Goal: Task Accomplishment & Management: Use online tool/utility

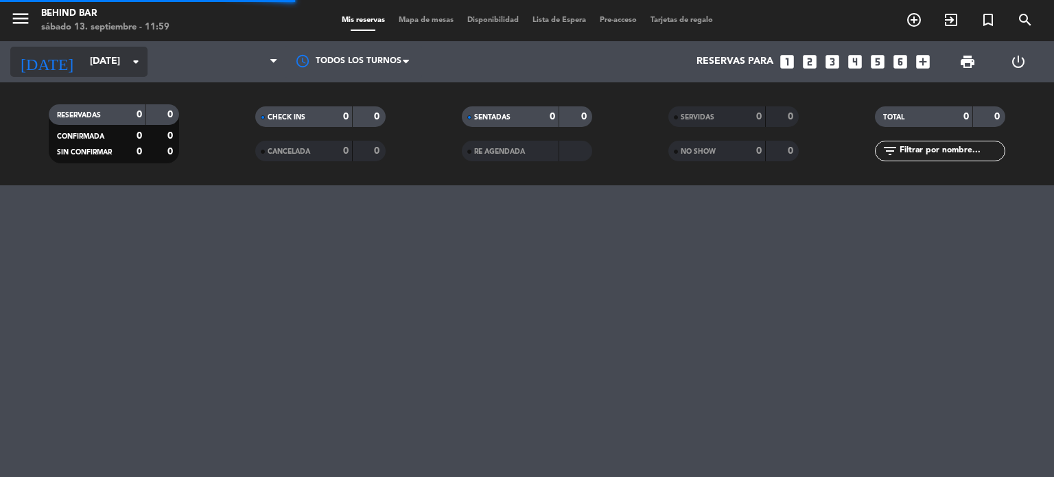
click at [119, 63] on input "[DATE]" at bounding box center [148, 61] width 130 height 25
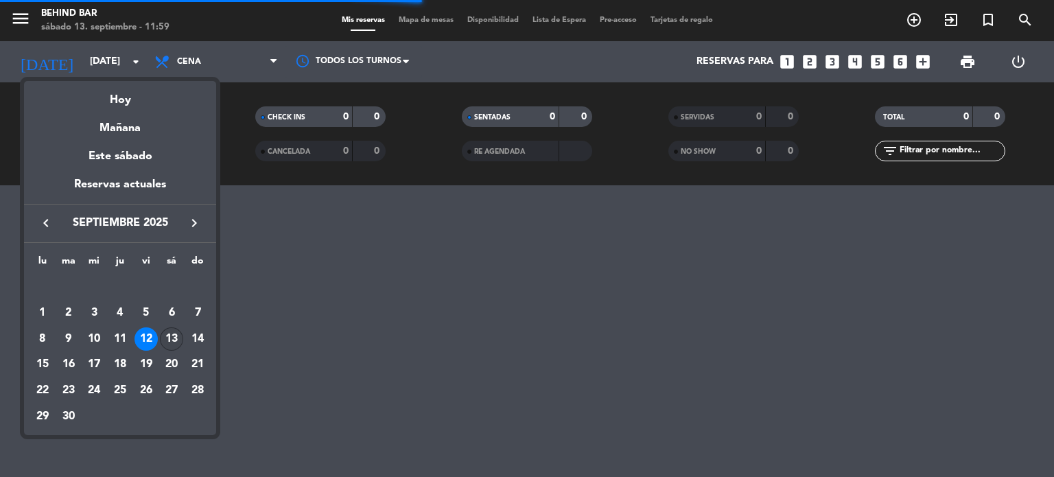
click at [173, 340] on div "13" at bounding box center [171, 338] width 23 height 23
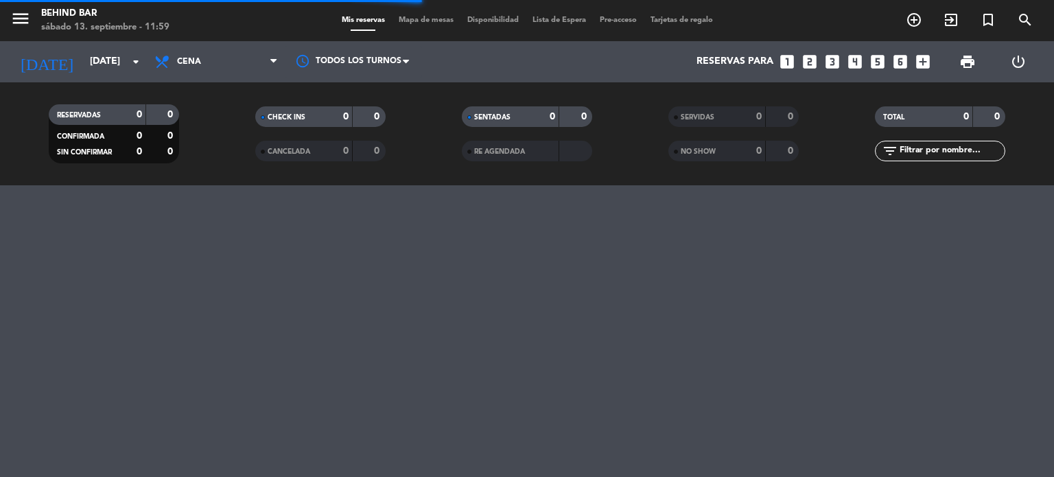
type input "[DATE]"
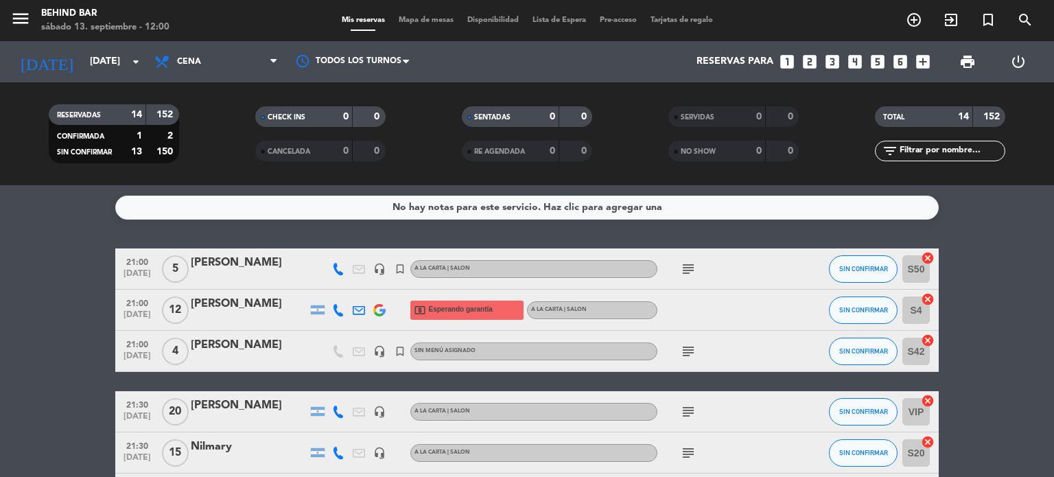
click at [697, 265] on span "subject" at bounding box center [688, 269] width 21 height 16
click at [695, 266] on icon "subject" at bounding box center [688, 269] width 16 height 16
click at [691, 268] on icon "subject" at bounding box center [688, 269] width 16 height 16
click at [681, 349] on icon "subject" at bounding box center [688, 351] width 16 height 16
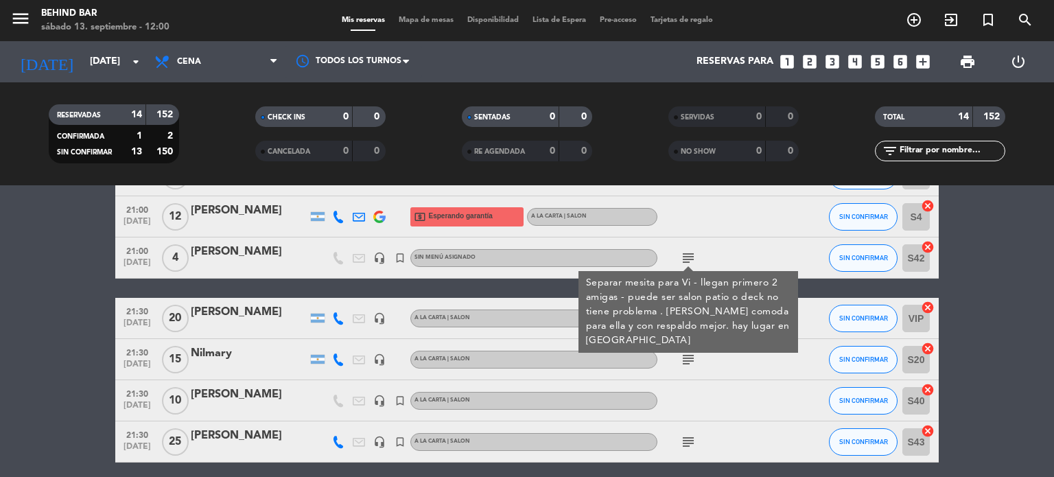
scroll to position [137, 0]
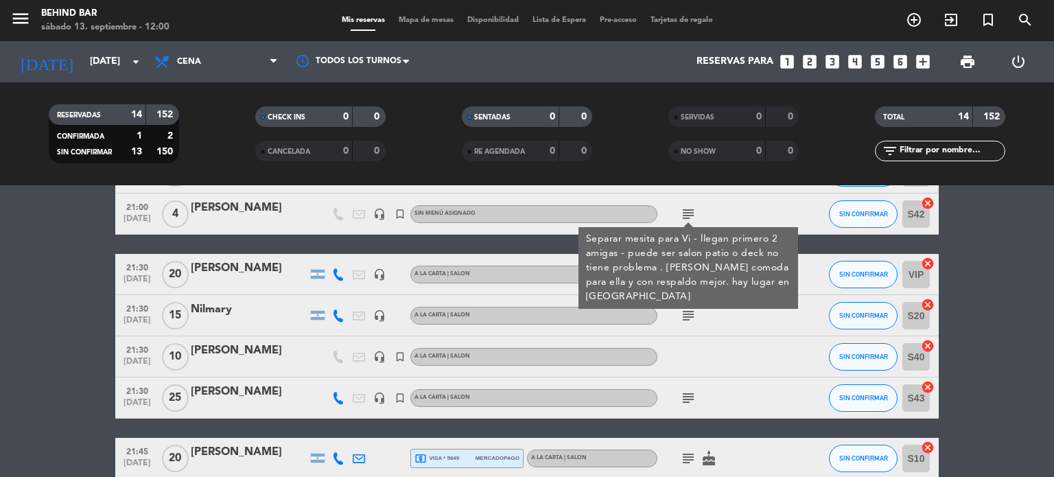
click at [56, 296] on bookings-row "21:00 [DATE] 5 [PERSON_NAME] headset_mic turned_in_not A LA CARTA | SALON subje…" at bounding box center [527, 418] width 1054 height 615
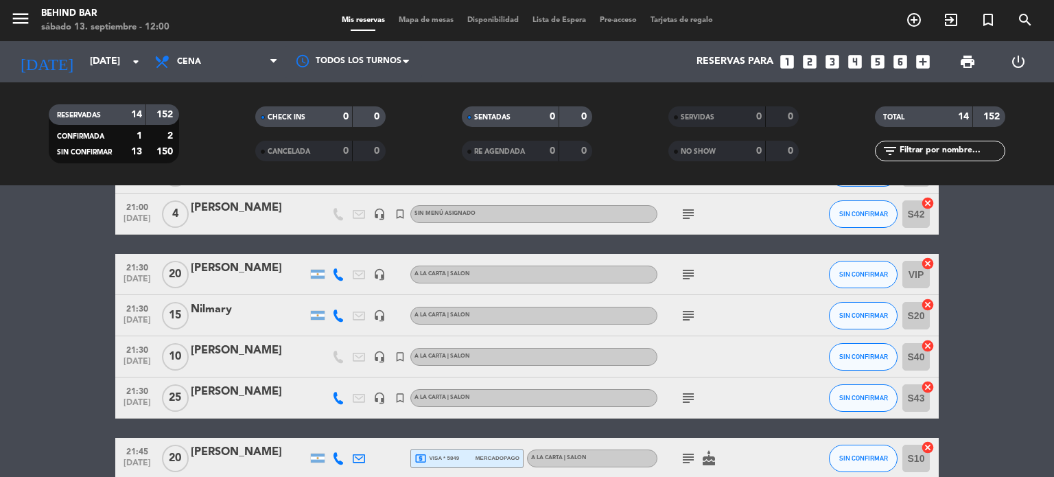
click at [680, 271] on icon "subject" at bounding box center [688, 274] width 16 height 16
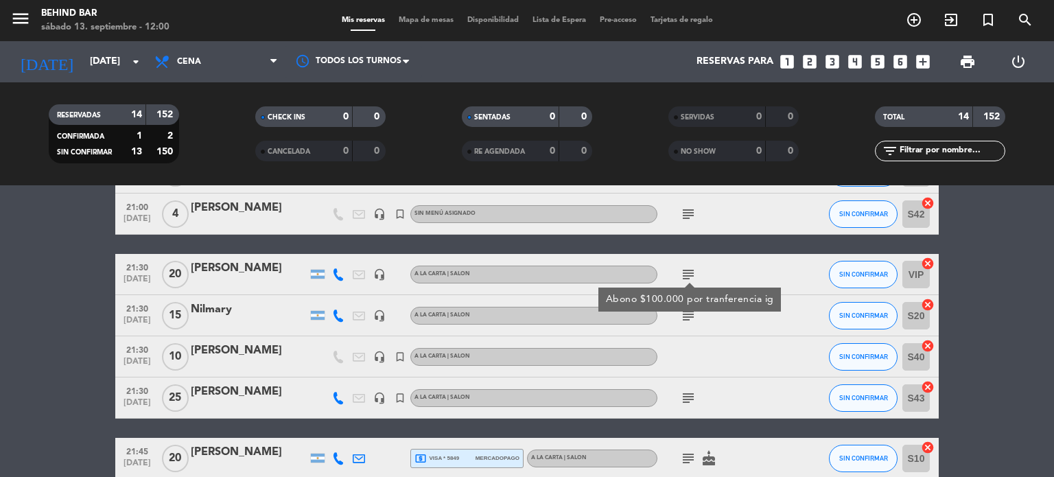
click at [687, 276] on icon "subject" at bounding box center [688, 274] width 16 height 16
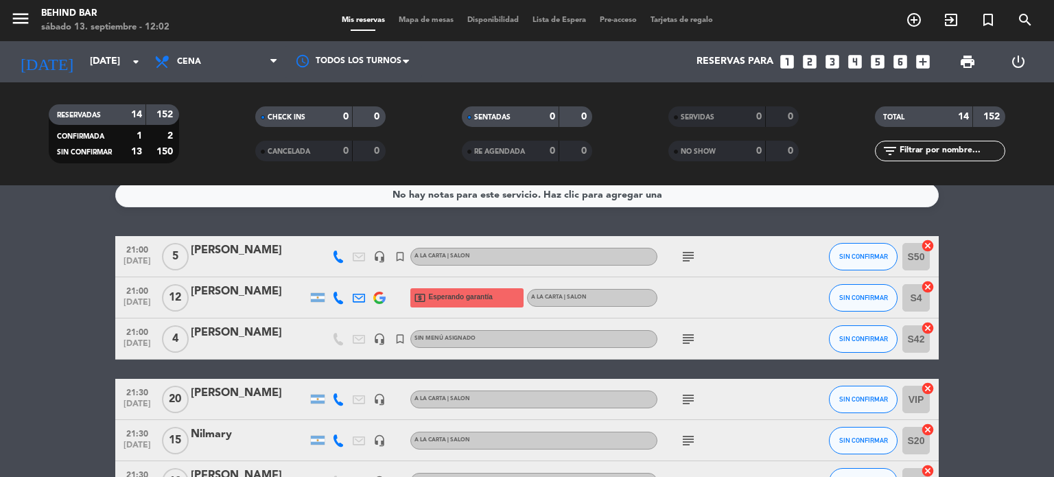
scroll to position [0, 0]
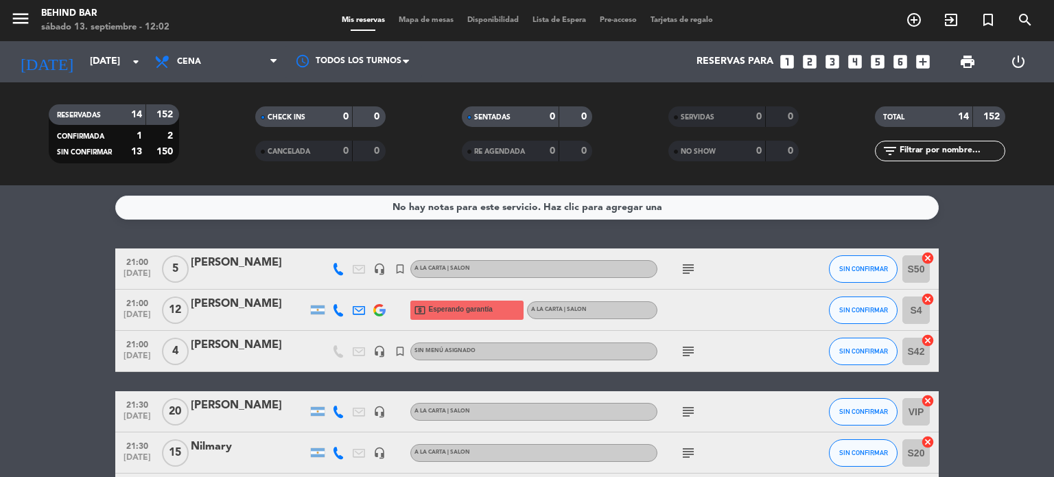
click at [971, 62] on span "print" at bounding box center [967, 62] width 16 height 16
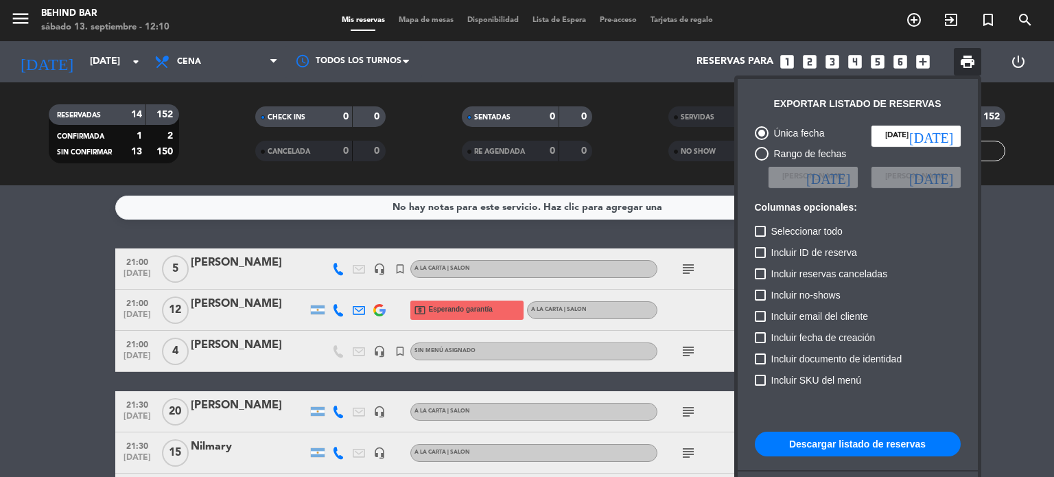
click at [838, 444] on button "Descargar listado de reservas" at bounding box center [858, 444] width 206 height 25
